Goal: Task Accomplishment & Management: Manage account settings

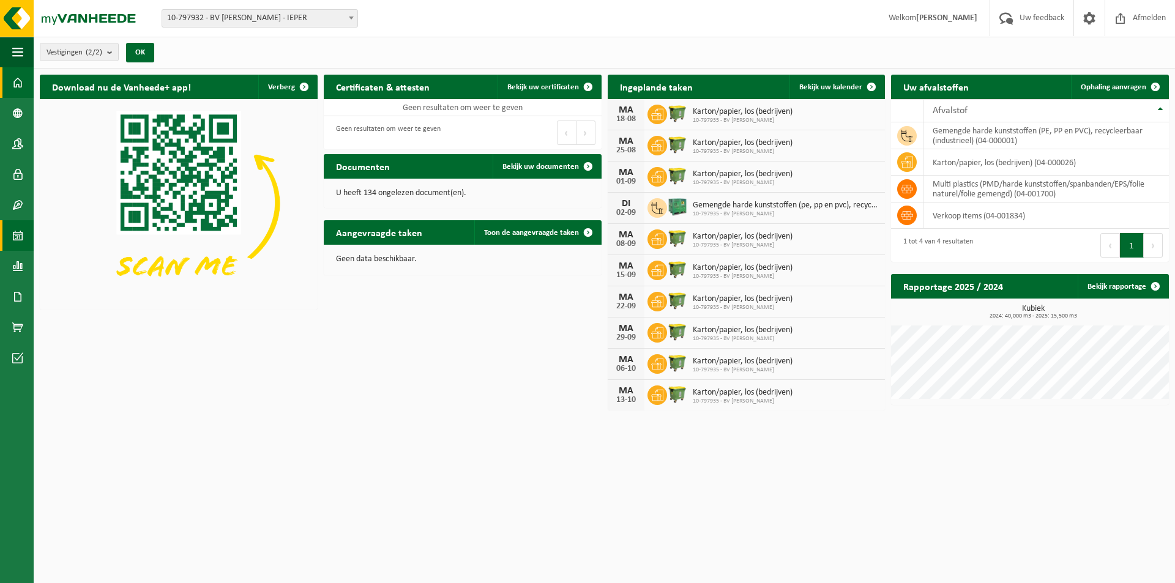
click at [20, 233] on span at bounding box center [17, 235] width 11 height 31
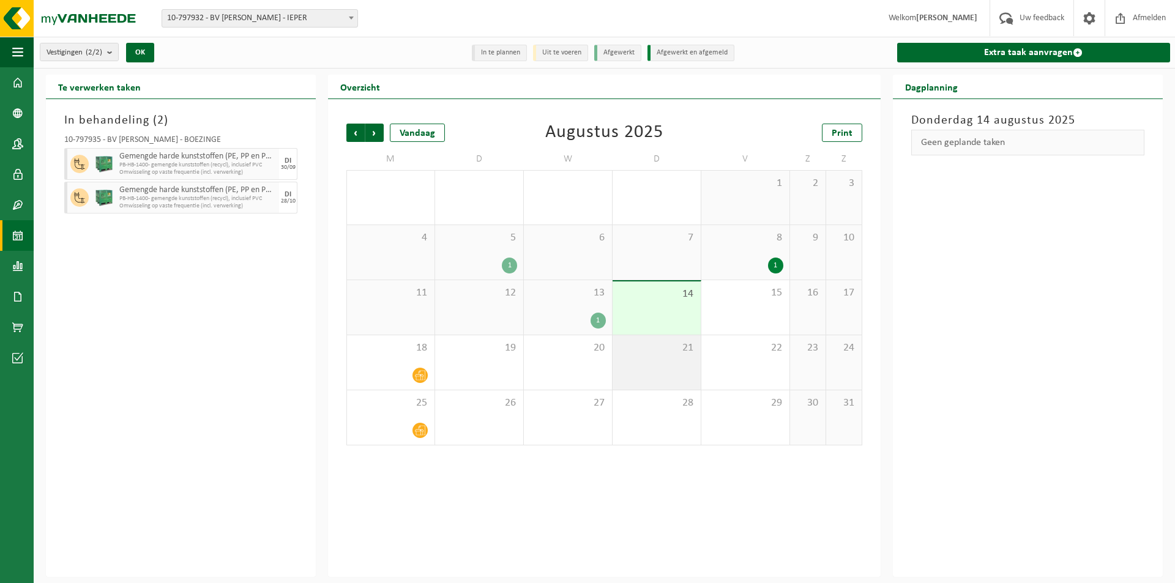
click at [634, 355] on div "21" at bounding box center [657, 362] width 88 height 54
click at [460, 376] on div "19" at bounding box center [479, 362] width 88 height 54
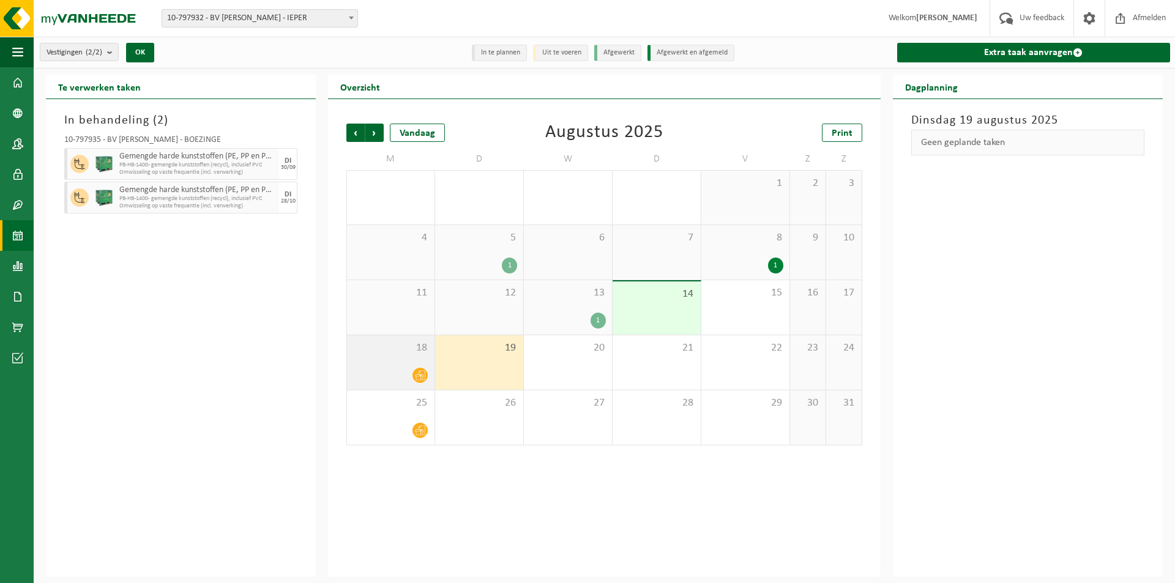
click at [387, 376] on div at bounding box center [390, 375] width 75 height 17
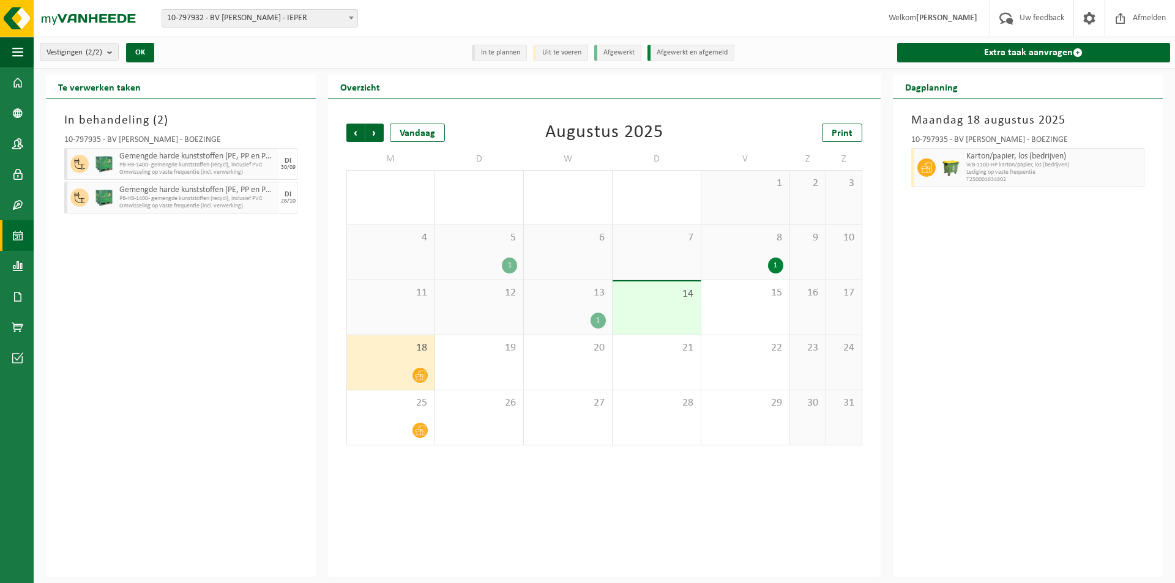
click at [1089, 220] on div "Maandag 18 augustus 2025 10-797935 - BV STEFAN ROUSSEEUW - BOEZINGE Karton/papi…" at bounding box center [1028, 338] width 270 height 478
click at [406, 368] on div at bounding box center [390, 375] width 75 height 17
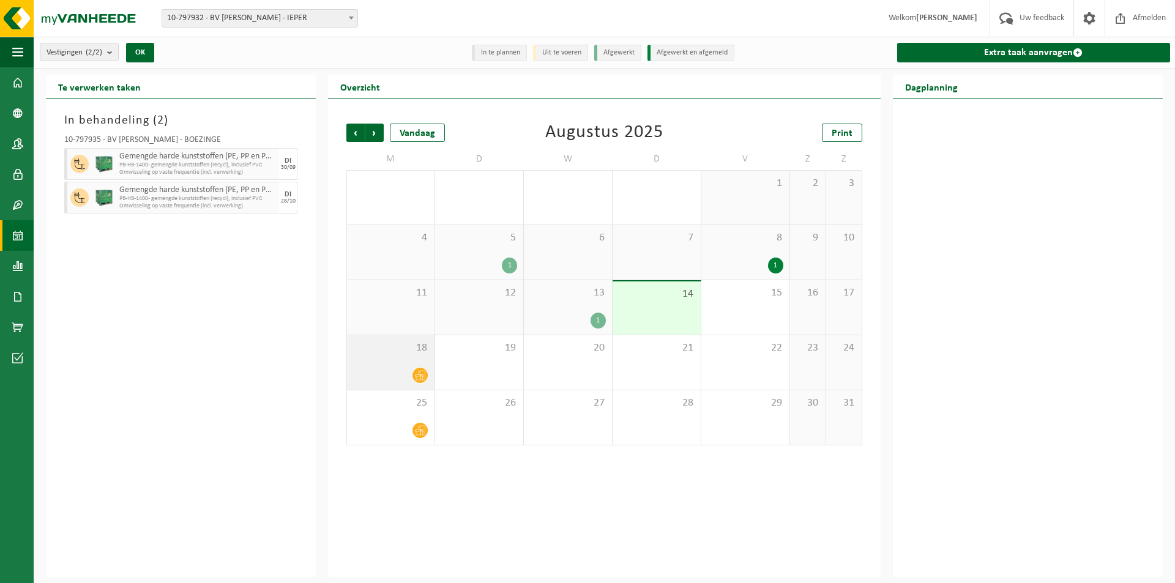
click at [401, 351] on span "18" at bounding box center [390, 348] width 75 height 13
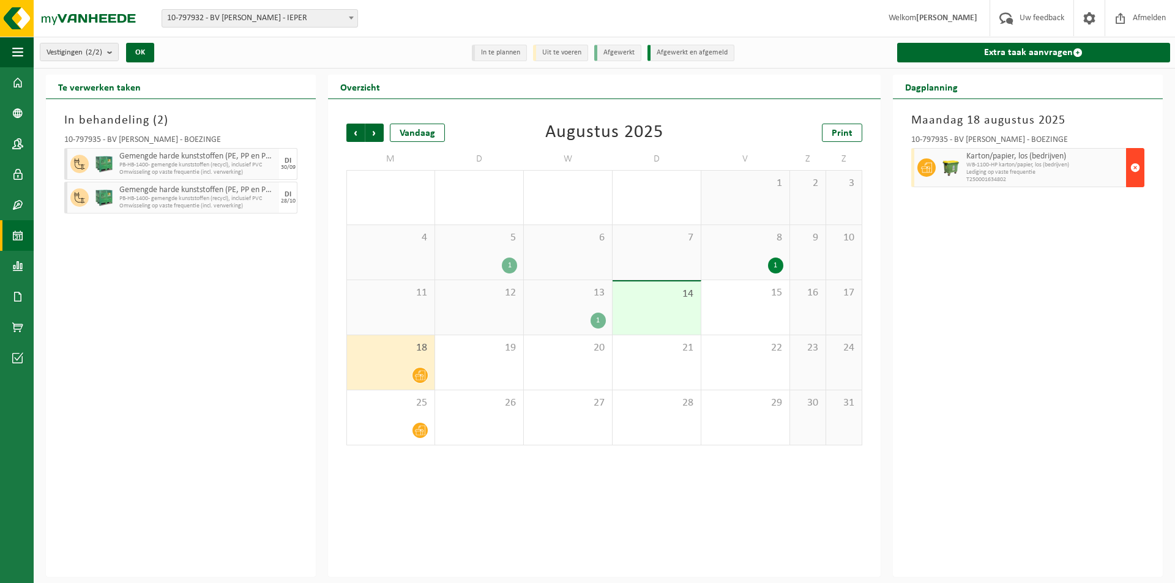
click at [1135, 173] on span "button" at bounding box center [1135, 167] width 10 height 24
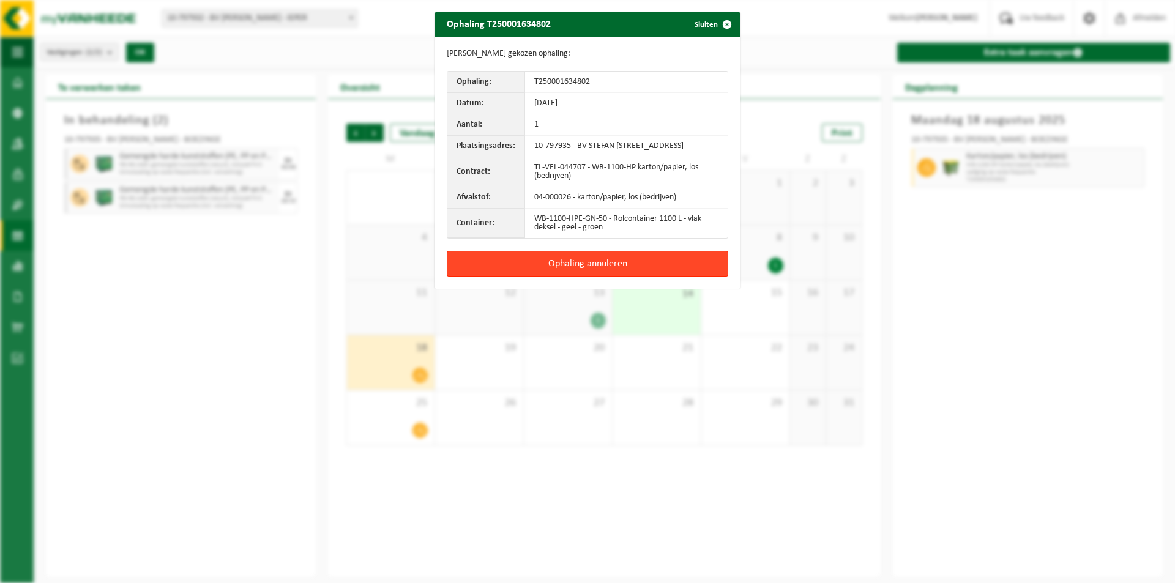
click at [502, 277] on button "Ophaling annuleren" at bounding box center [588, 264] width 282 height 26
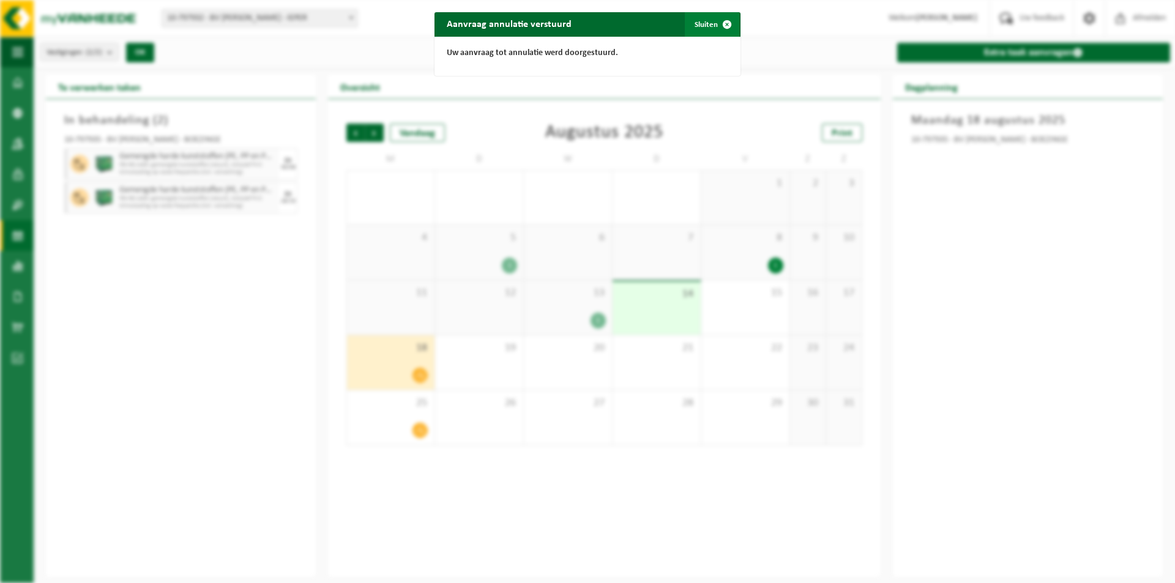
click at [704, 13] on button "Sluiten" at bounding box center [712, 24] width 54 height 24
